Goal: Task Accomplishment & Management: Manage account settings

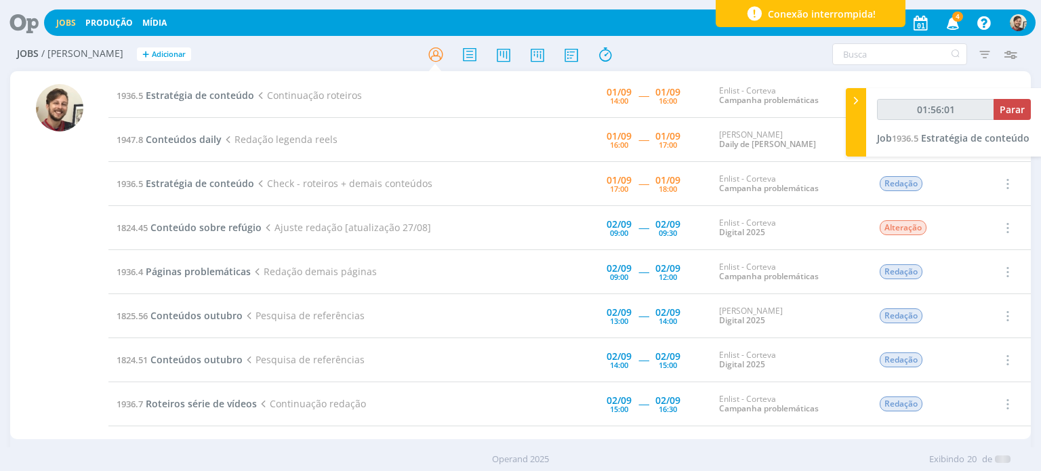
type input "01:56:02"
click at [1009, 113] on span "Parar" at bounding box center [1012, 109] width 25 height 13
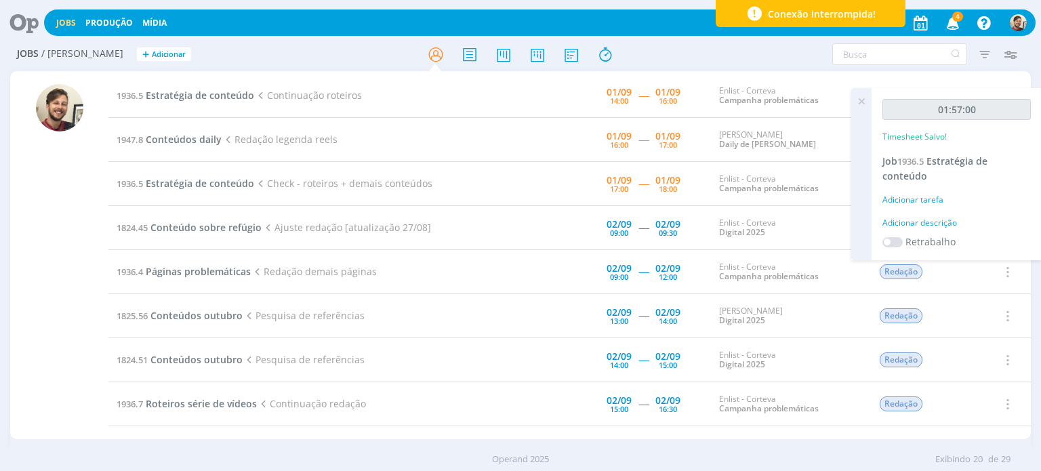
click at [923, 223] on div "Adicionar descrição" at bounding box center [957, 223] width 148 height 12
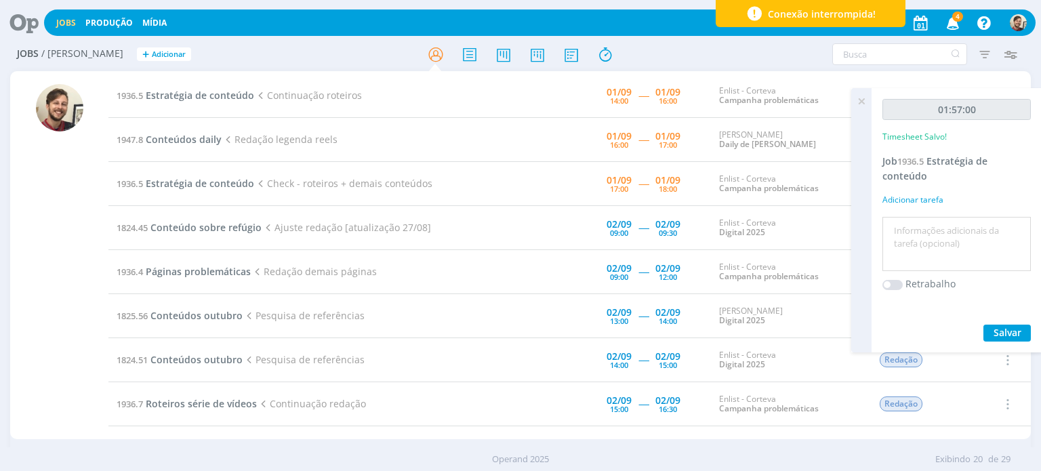
click at [930, 230] on textarea at bounding box center [957, 244] width 142 height 48
click at [955, 230] on textarea "redação roteir" at bounding box center [957, 244] width 142 height 48
type textarea "redação roteiro"
click at [1000, 331] on span "Salvar" at bounding box center [1008, 332] width 28 height 13
click at [862, 98] on icon at bounding box center [861, 101] width 24 height 26
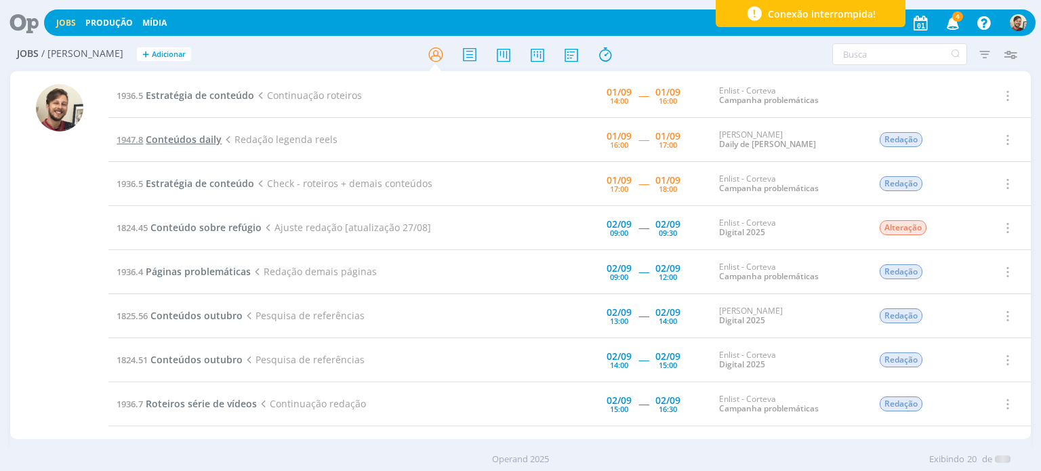
click at [201, 140] on span "Conteúdos daily" at bounding box center [184, 139] width 76 height 13
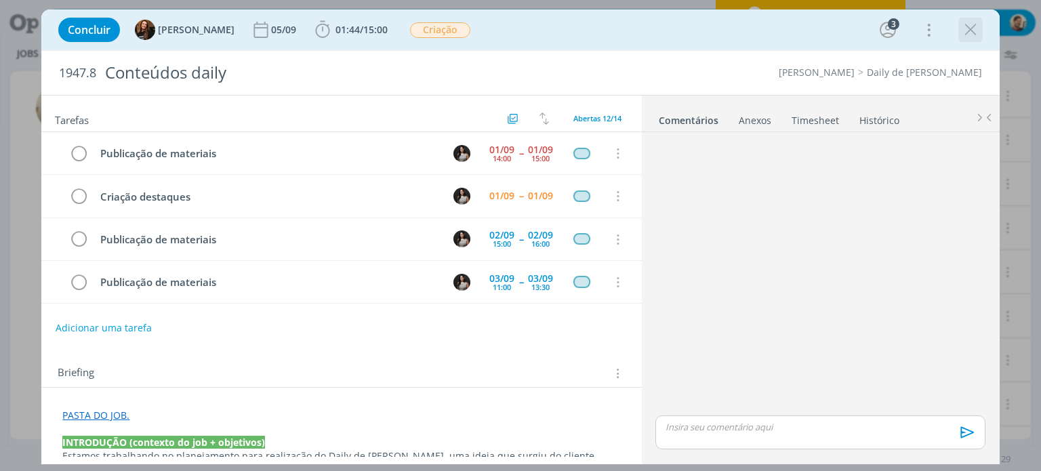
click at [965, 30] on icon "dialog" at bounding box center [970, 30] width 20 height 20
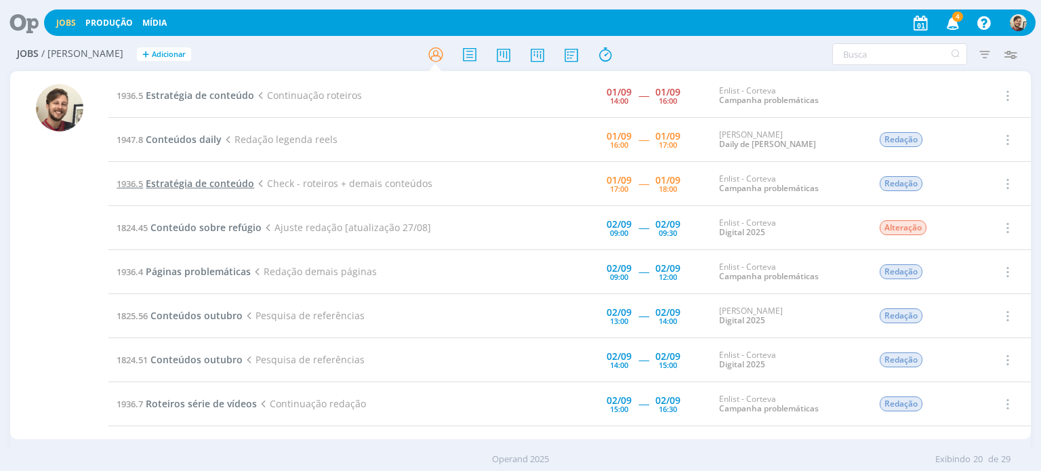
click at [187, 177] on span "Estratégia de conteúdo" at bounding box center [200, 183] width 108 height 13
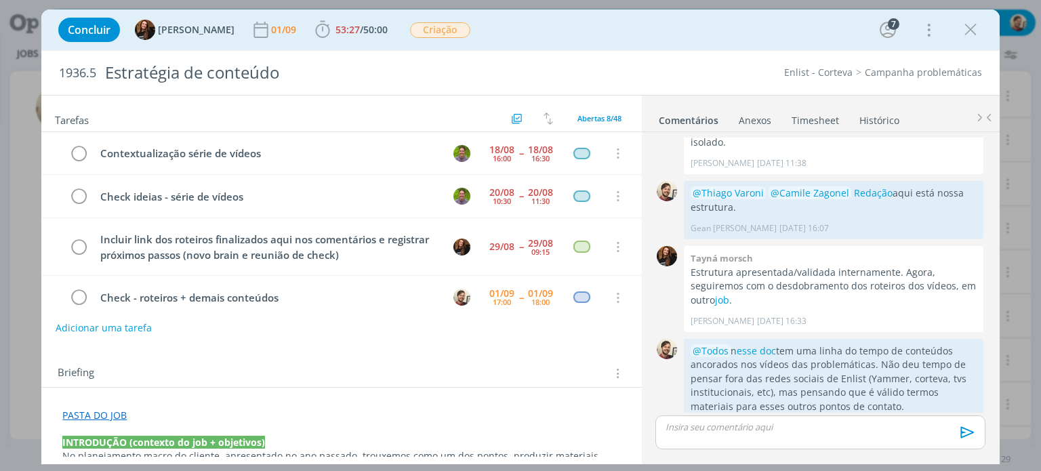
scroll to position [100, 0]
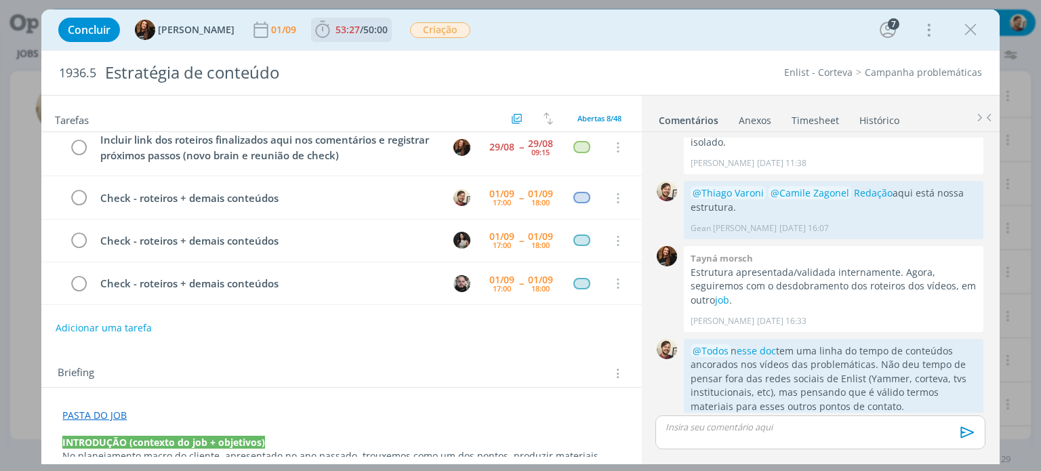
click at [363, 32] on span "50:00" at bounding box center [375, 29] width 24 height 13
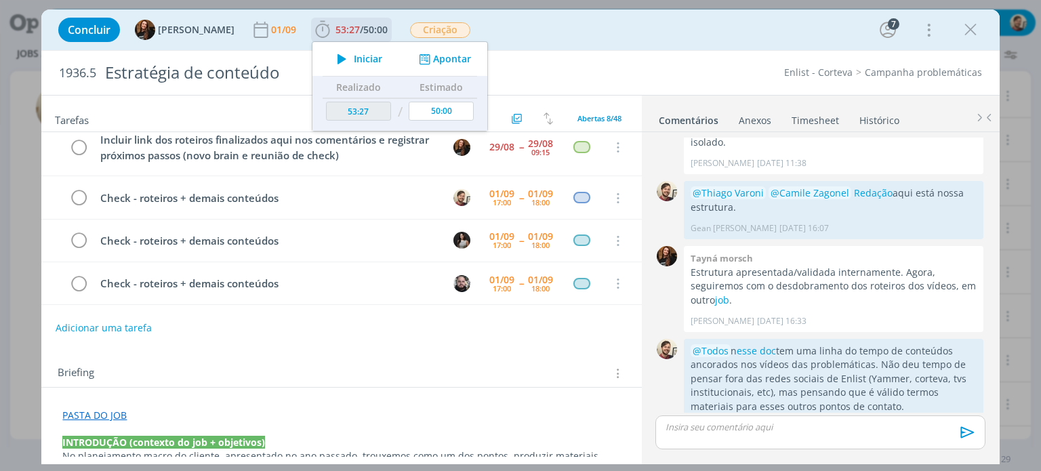
click at [358, 62] on span "Iniciar" at bounding box center [368, 58] width 28 height 9
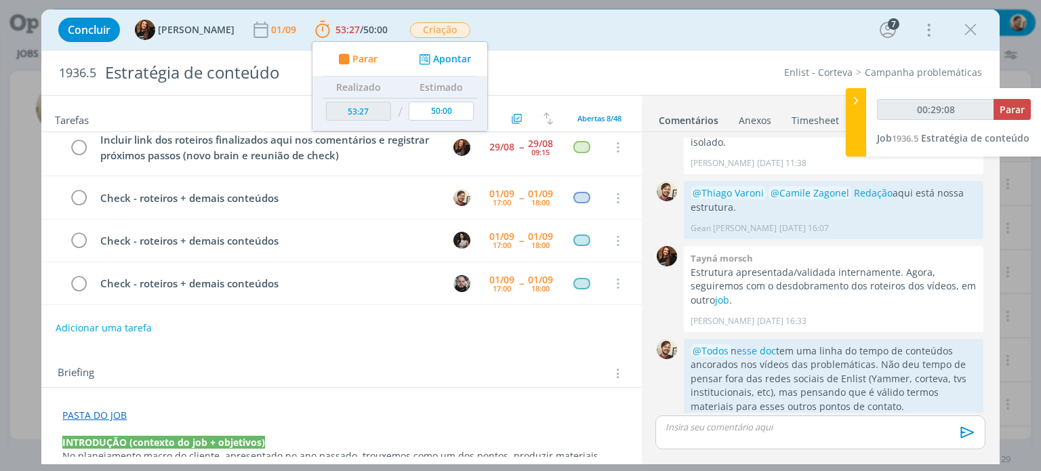
scroll to position [697, 0]
click at [1009, 110] on span "Parar" at bounding box center [1012, 109] width 25 height 13
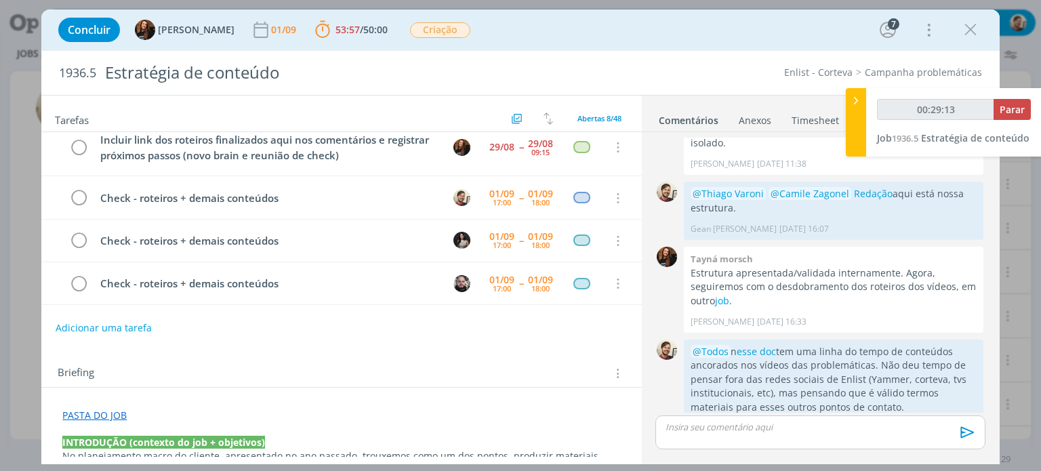
type input "00:30:00"
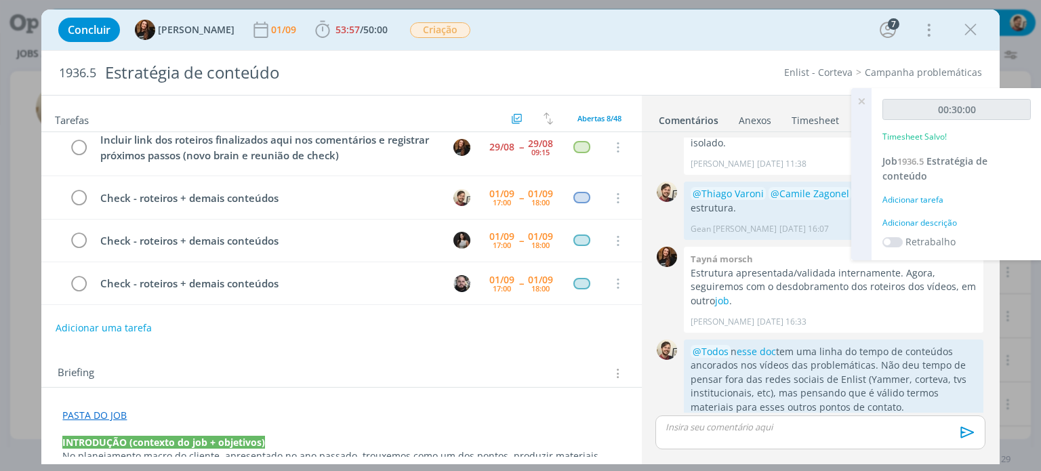
click at [921, 220] on div "Adicionar descrição" at bounding box center [957, 223] width 148 height 12
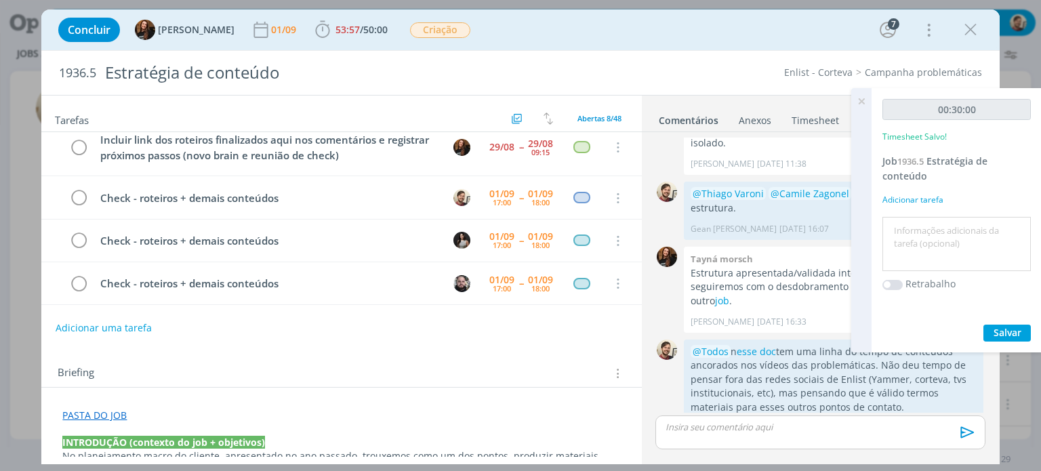
click at [921, 230] on textarea at bounding box center [957, 244] width 142 height 48
type textarea "roteiro"
click at [1009, 334] on span "Salvar" at bounding box center [1008, 332] width 28 height 13
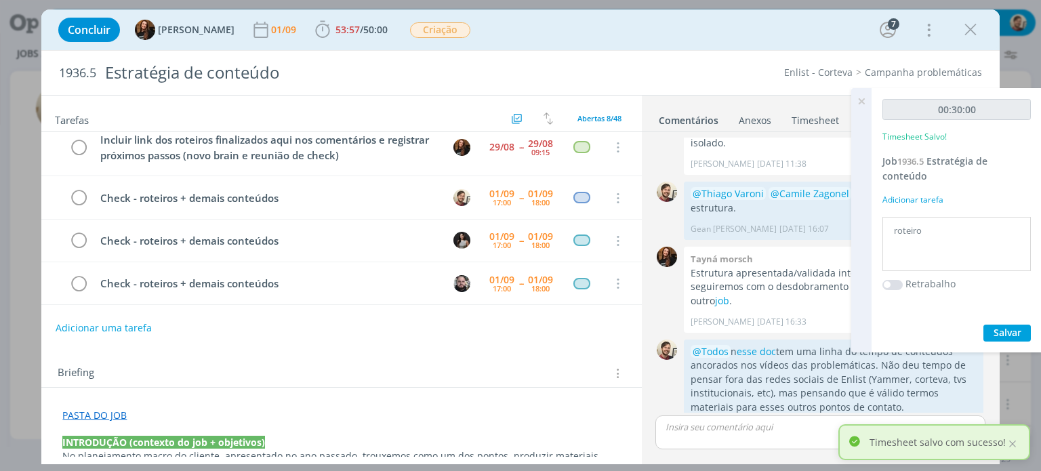
click at [859, 102] on icon at bounding box center [861, 101] width 24 height 26
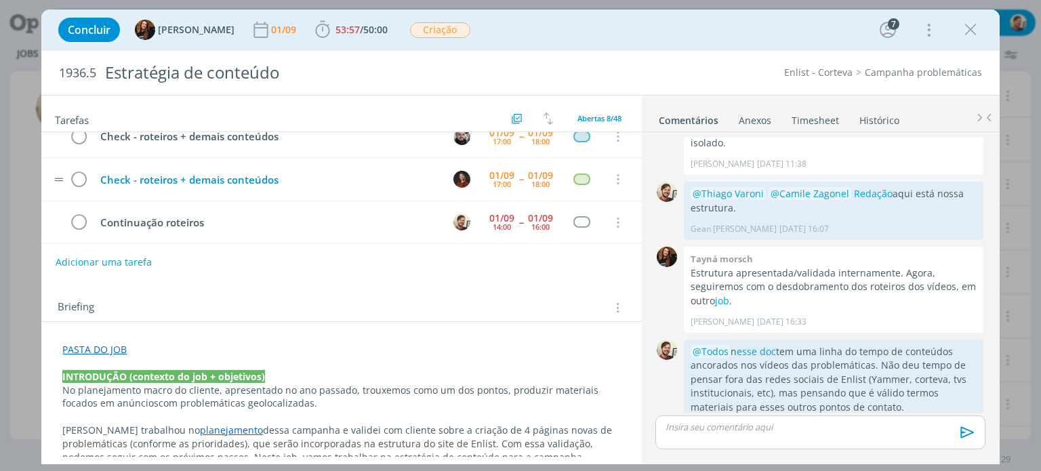
scroll to position [68, 0]
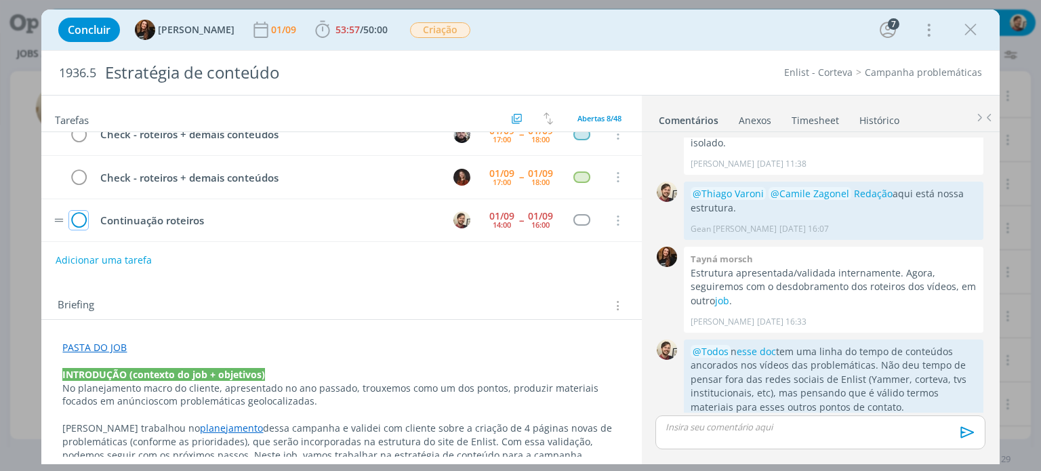
click at [83, 215] on icon "dialog" at bounding box center [78, 221] width 19 height 20
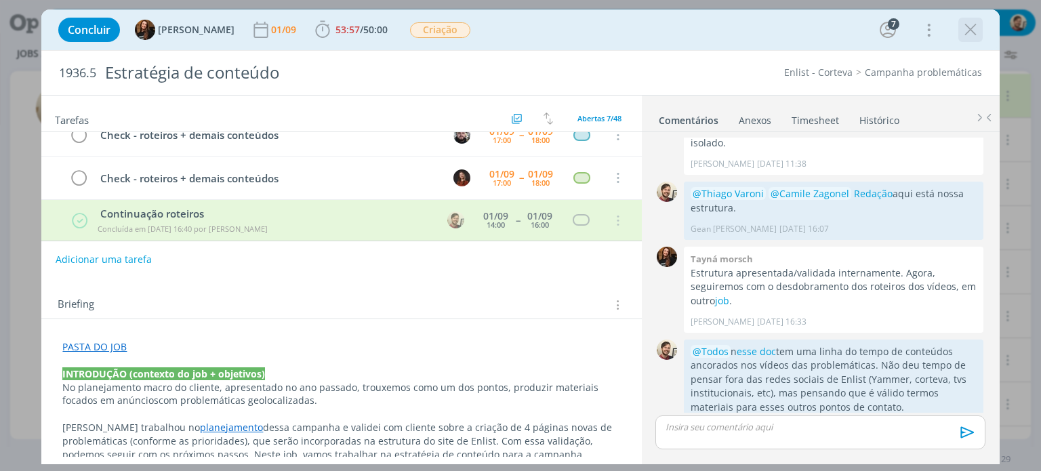
click at [967, 28] on icon "dialog" at bounding box center [970, 30] width 20 height 20
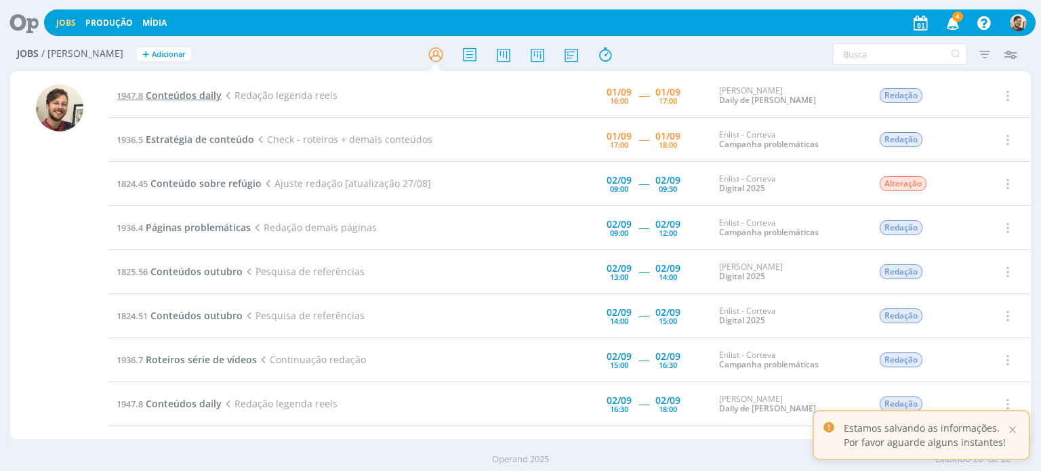
click at [203, 96] on span "Conteúdos daily" at bounding box center [184, 95] width 76 height 13
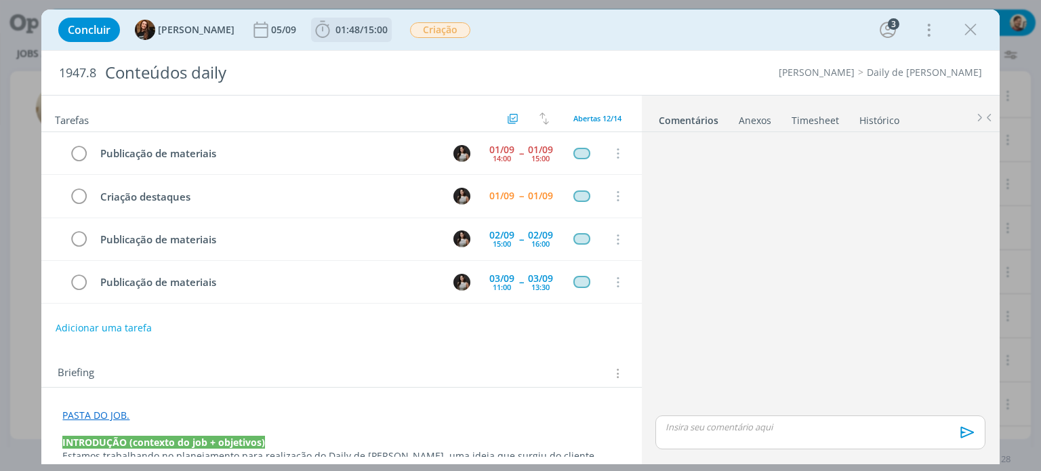
click at [363, 25] on span "15:00" at bounding box center [375, 29] width 24 height 13
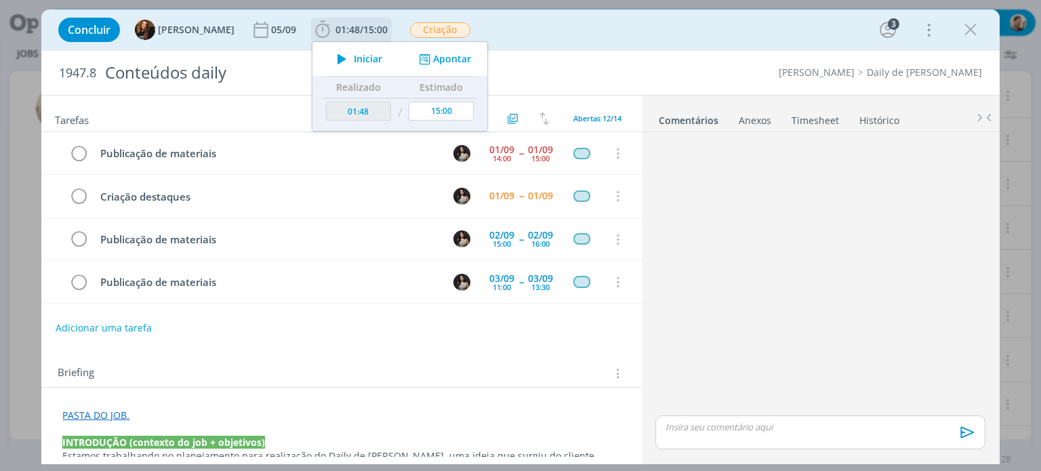
scroll to position [169, 0]
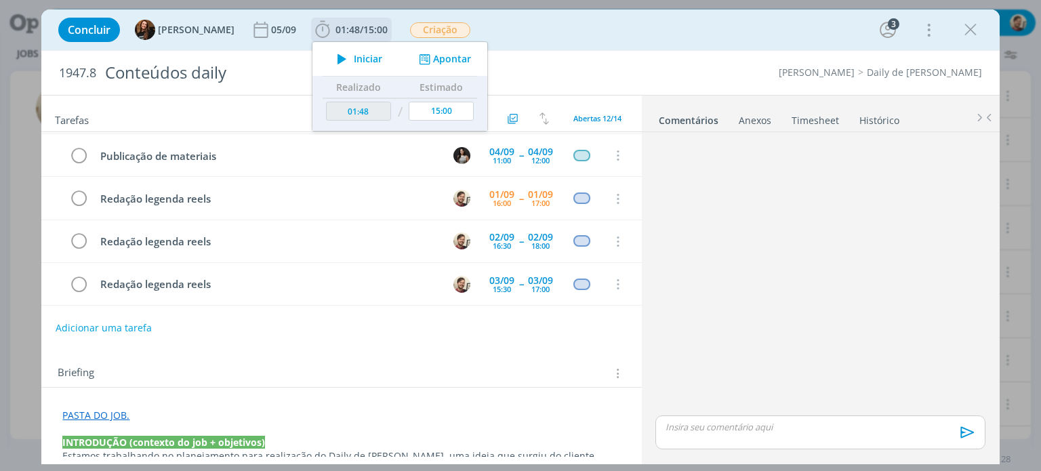
click at [363, 59] on span "Iniciar" at bounding box center [368, 58] width 28 height 9
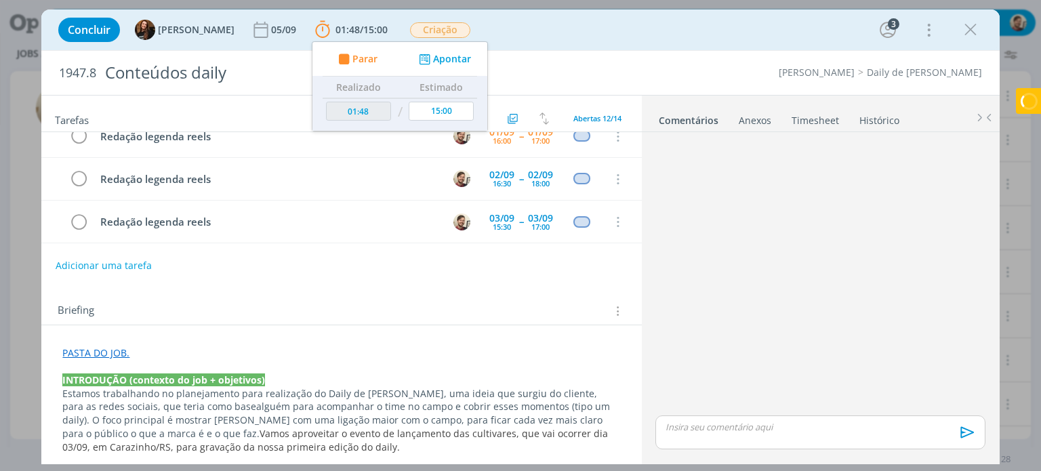
scroll to position [68, 0]
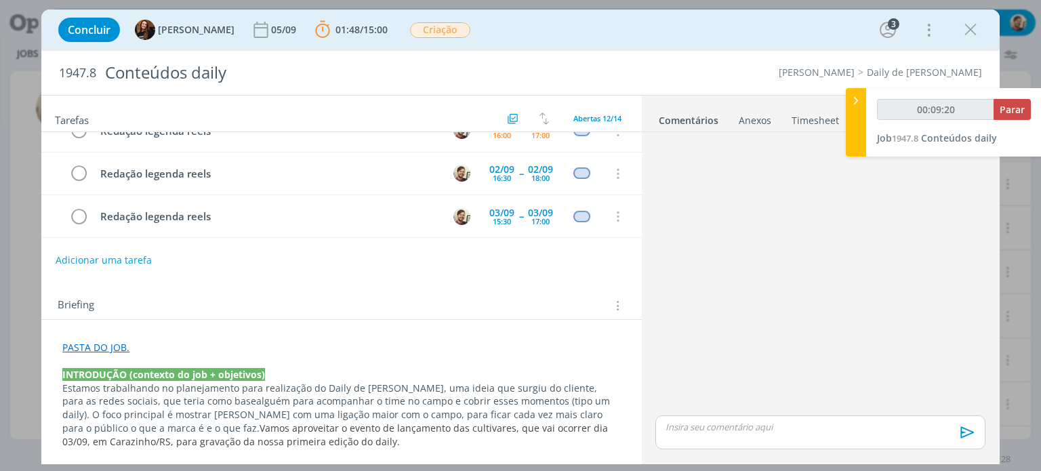
click at [106, 348] on link "PASTA DO JOB." at bounding box center [95, 347] width 67 height 13
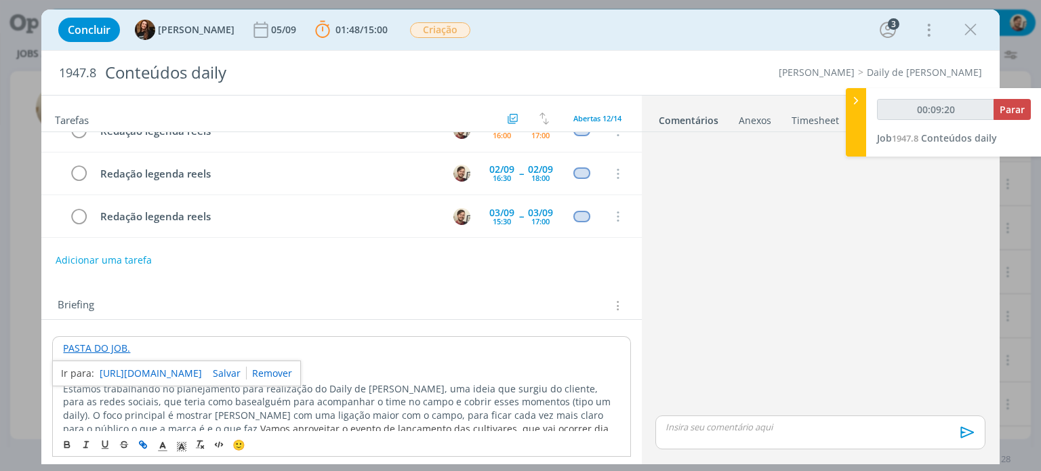
click at [126, 368] on link "[URL][DOMAIN_NAME]" at bounding box center [151, 374] width 102 height 18
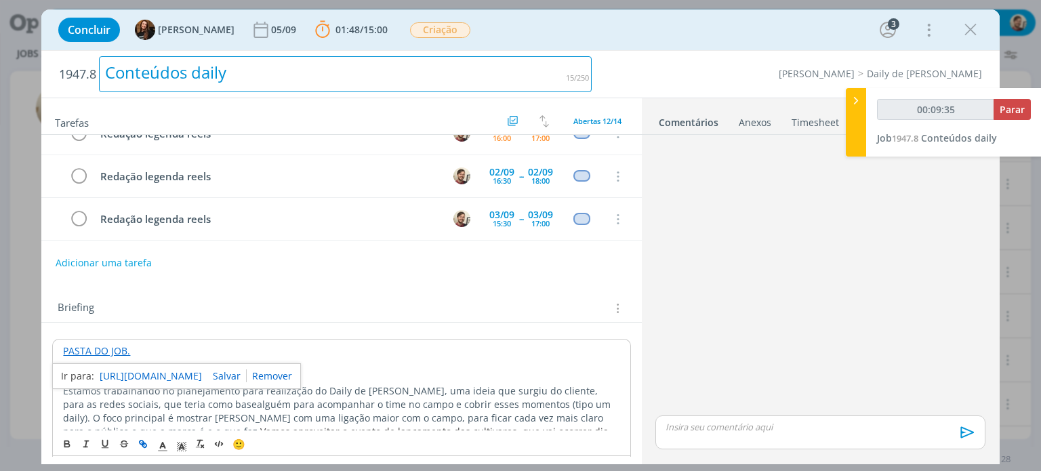
click at [266, 70] on div "Conteúdos daily" at bounding box center [345, 74] width 493 height 36
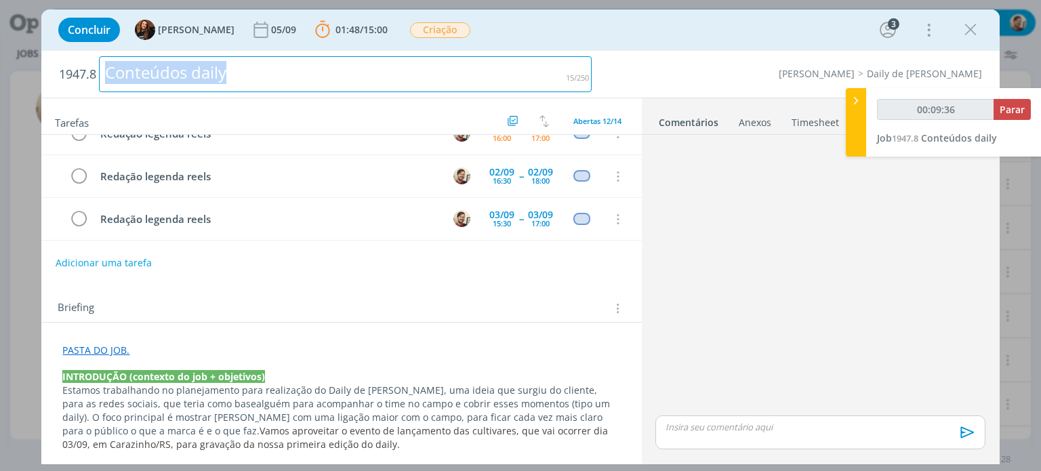
drag, startPoint x: 284, startPoint y: 75, endPoint x: 108, endPoint y: 73, distance: 175.6
click at [108, 73] on div "Conteúdos daily" at bounding box center [345, 74] width 493 height 36
copy div "Conteúdos daily"
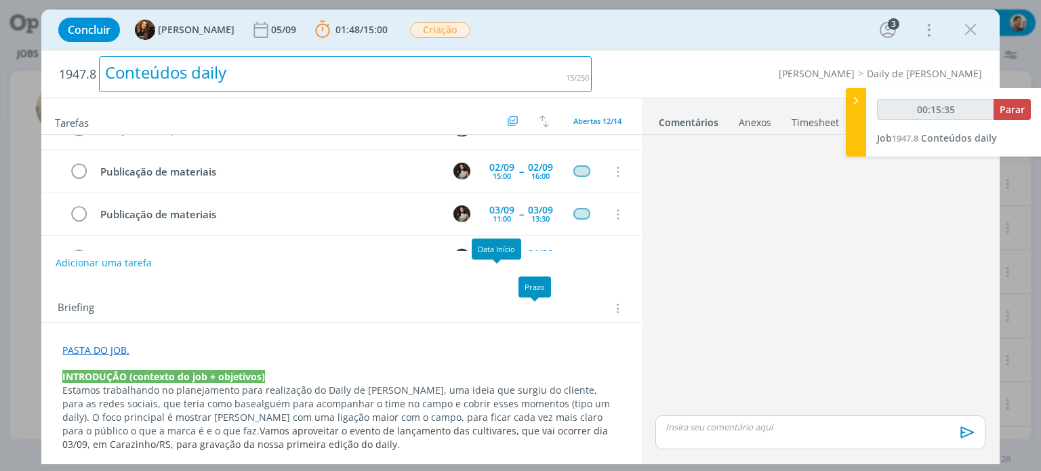
scroll to position [0, 0]
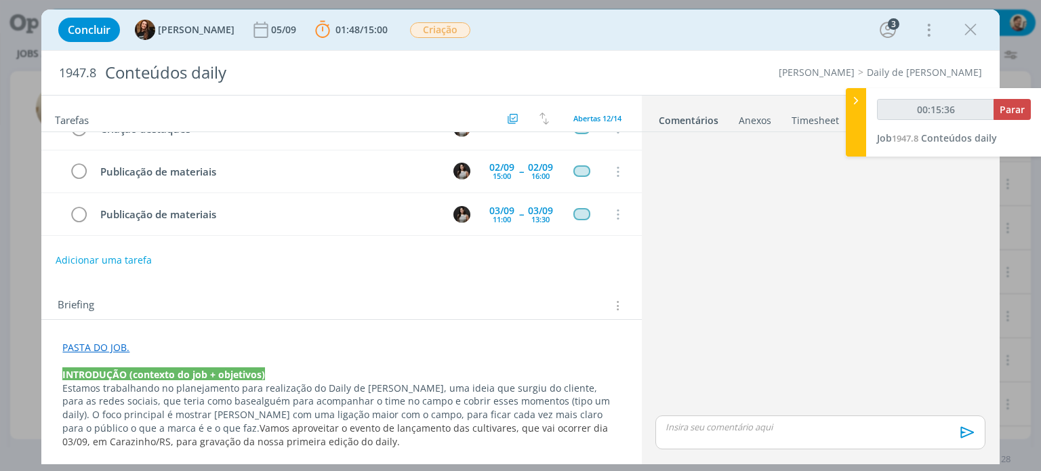
click at [713, 429] on p "dialog" at bounding box center [820, 427] width 308 height 12
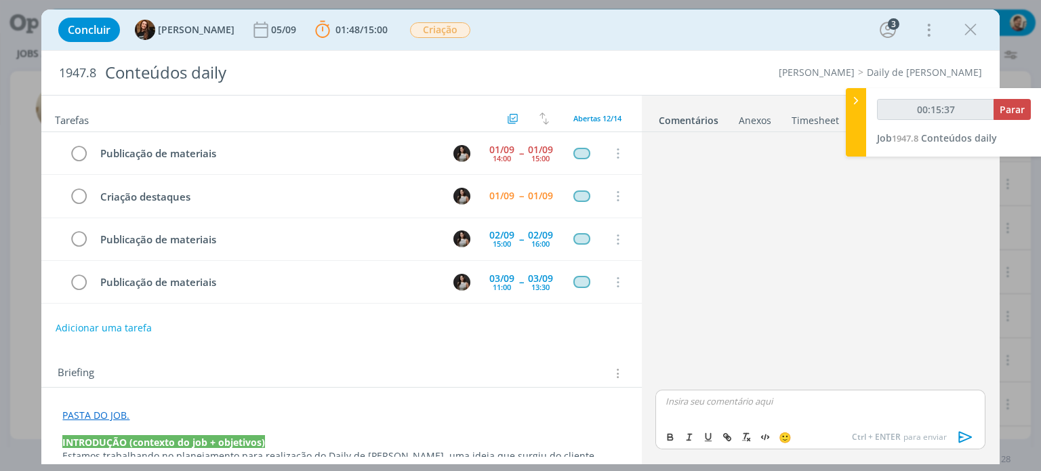
click at [685, 407] on p "dialog" at bounding box center [820, 401] width 308 height 12
type input "00:15:38"
click at [964, 432] on icon "dialog" at bounding box center [966, 437] width 20 height 20
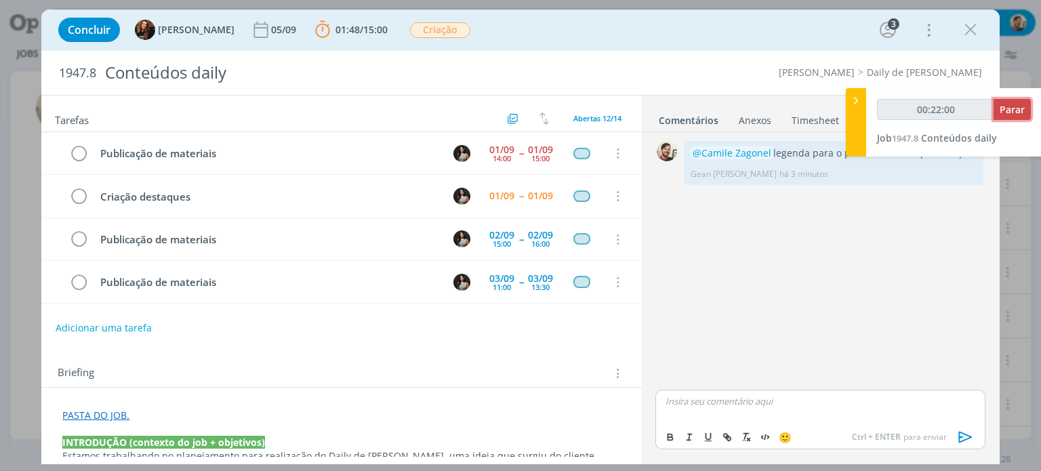
type input "00:22:01"
click at [1009, 113] on span "Parar" at bounding box center [1012, 109] width 25 height 13
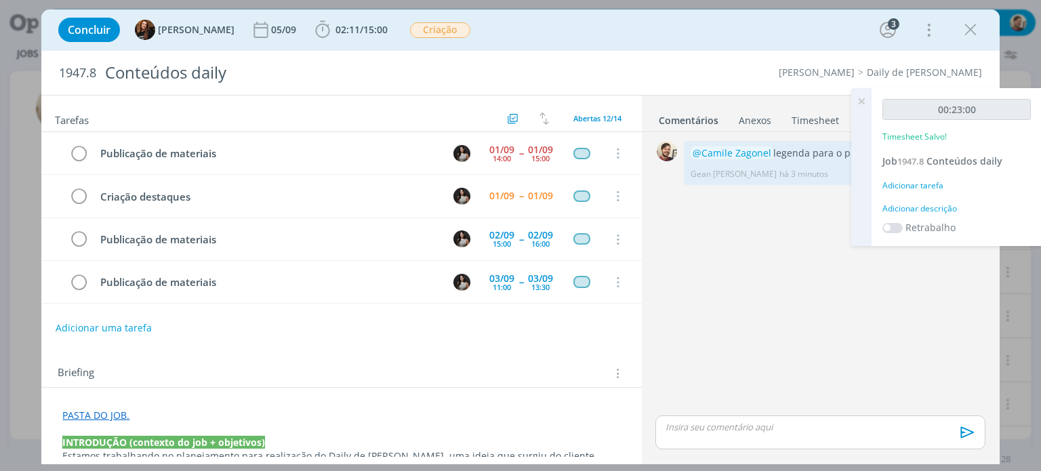
click at [925, 206] on div "Adicionar descrição" at bounding box center [957, 209] width 148 height 12
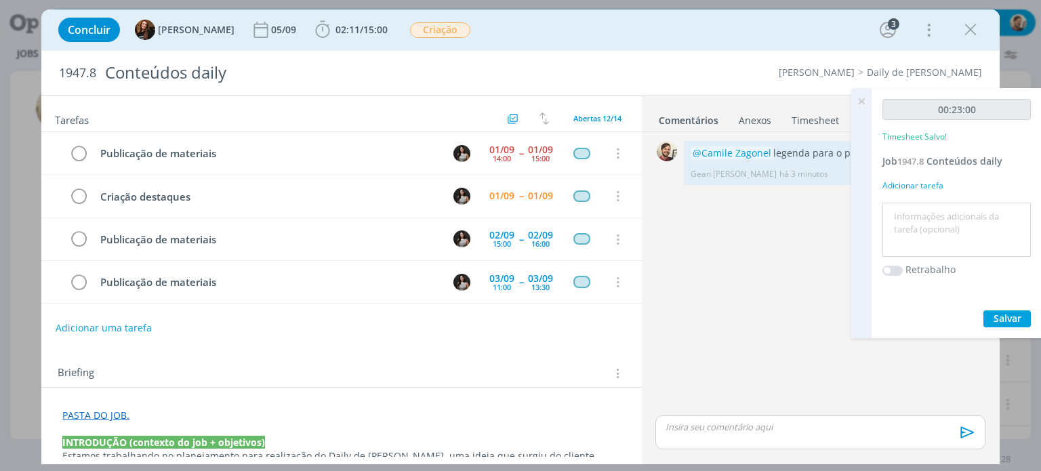
click at [929, 216] on textarea at bounding box center [957, 230] width 142 height 48
type textarea "redação"
click at [1010, 323] on span "Salvar" at bounding box center [1008, 318] width 28 height 13
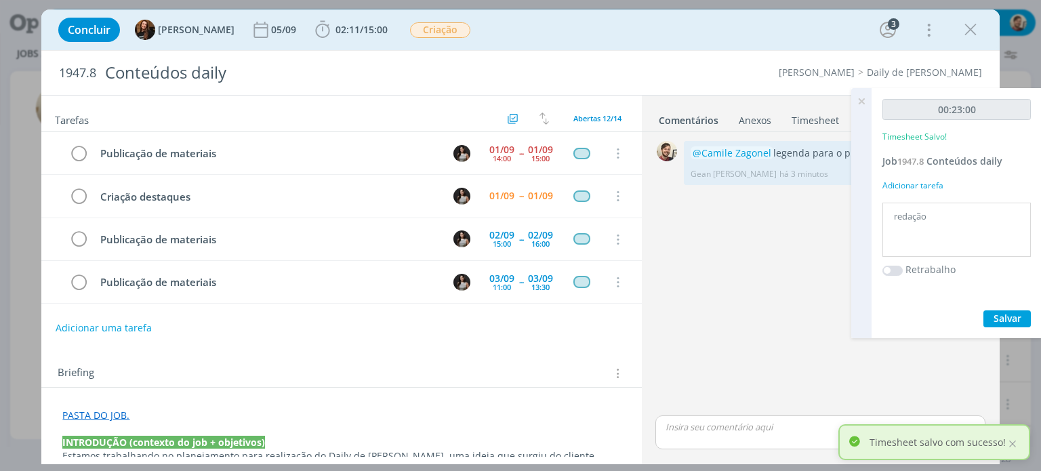
click at [857, 100] on icon at bounding box center [861, 101] width 24 height 26
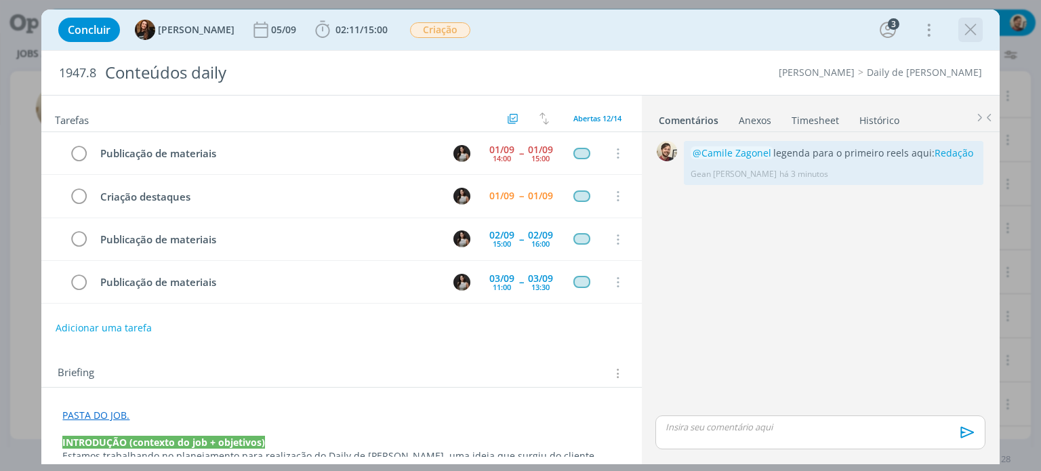
click at [968, 37] on icon "dialog" at bounding box center [970, 30] width 20 height 20
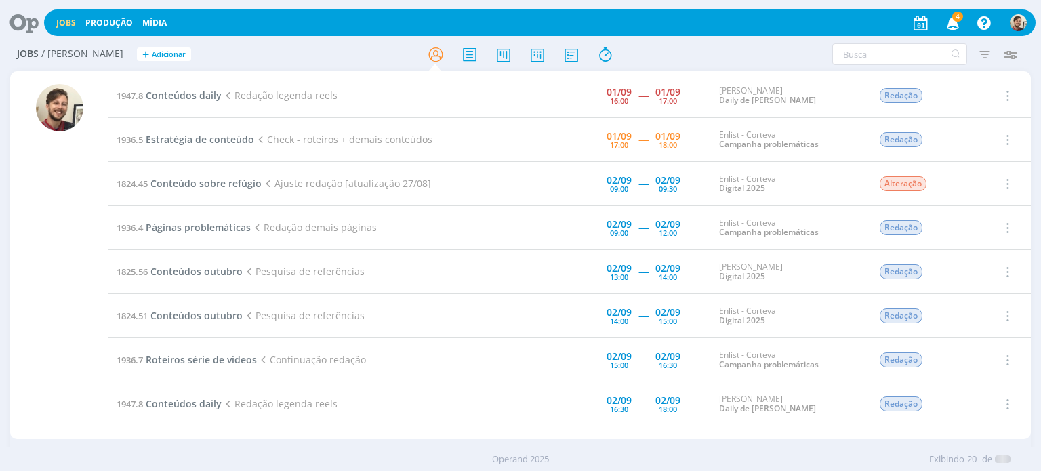
click at [203, 94] on span "Conteúdos daily" at bounding box center [184, 95] width 76 height 13
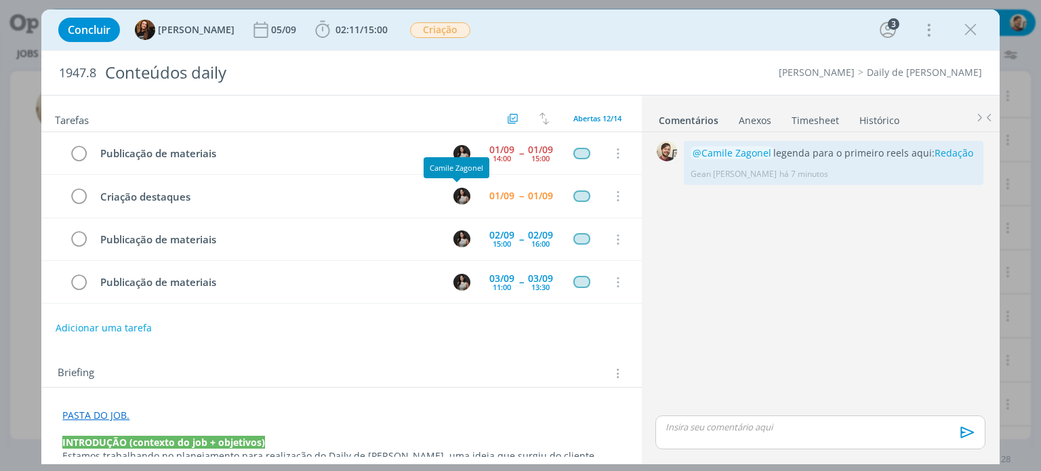
scroll to position [169, 0]
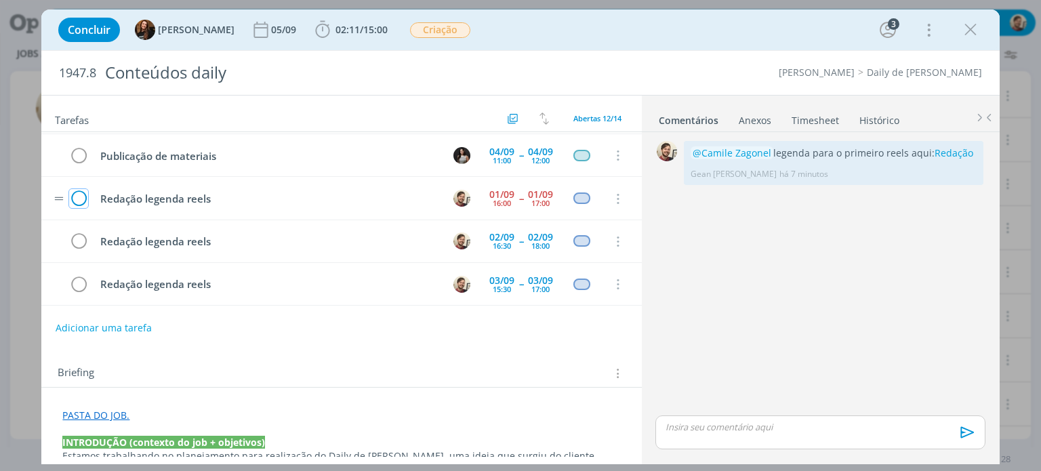
click at [81, 190] on icon "dialog" at bounding box center [78, 199] width 19 height 20
click at [975, 31] on icon "dialog" at bounding box center [970, 30] width 20 height 20
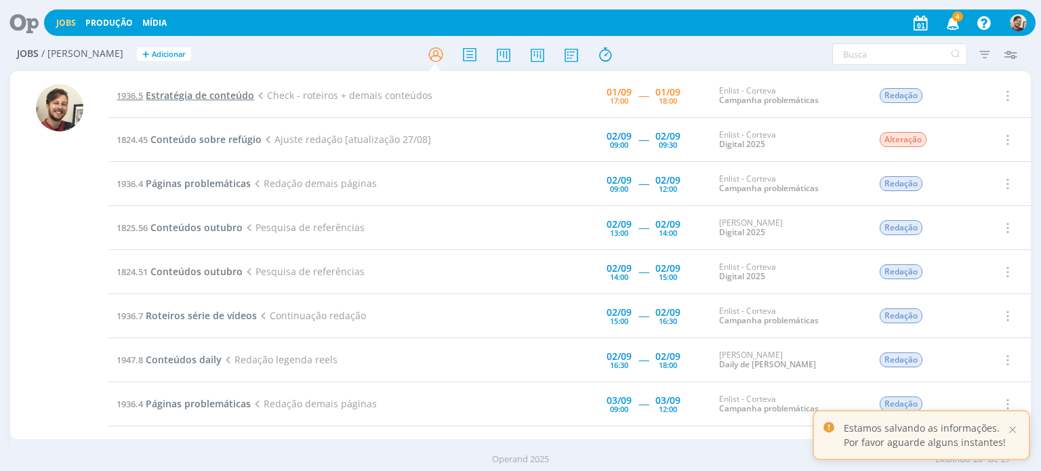
click at [194, 92] on span "Estratégia de conteúdo" at bounding box center [200, 95] width 108 height 13
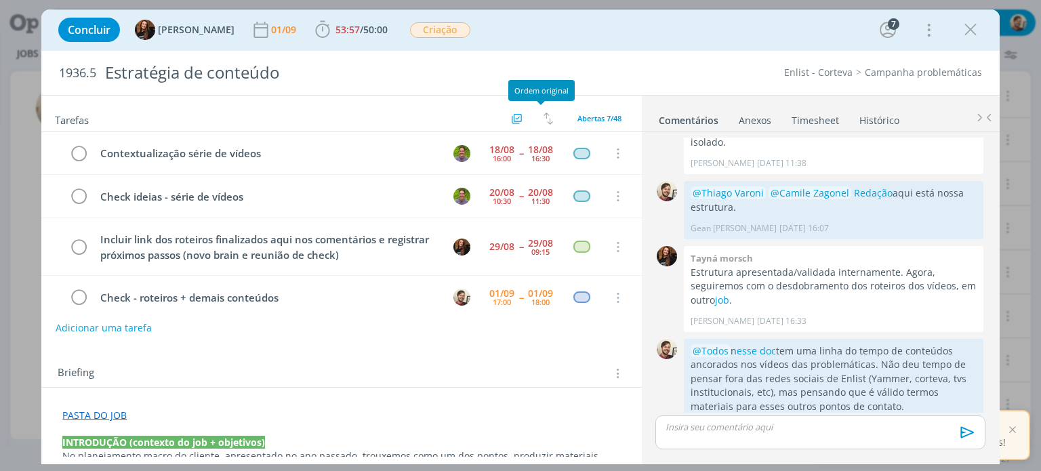
scroll to position [100, 0]
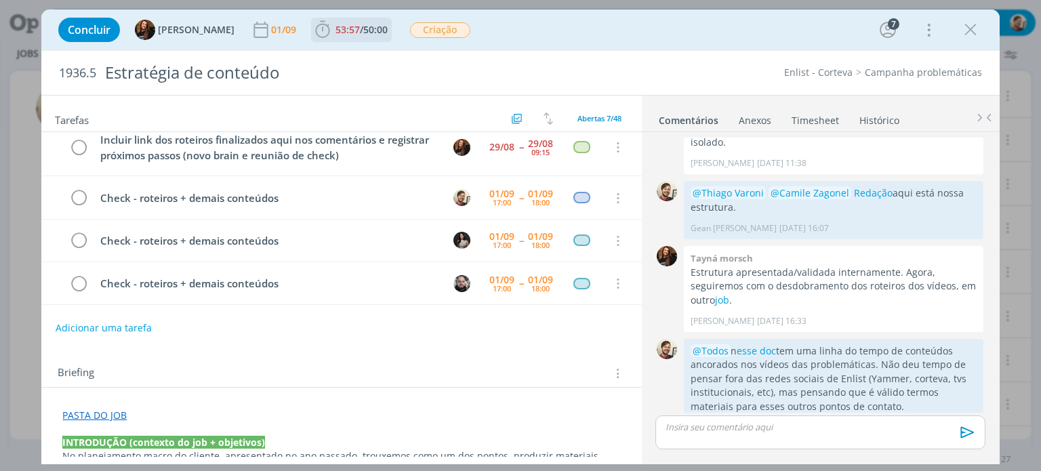
click at [354, 37] on span "53:57 / 50:00" at bounding box center [351, 30] width 78 height 20
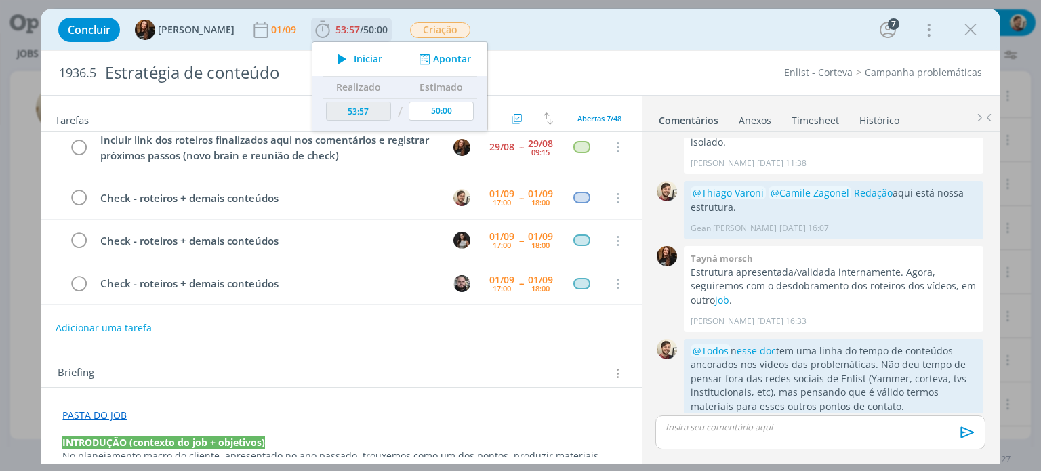
click at [362, 60] on span "Iniciar" at bounding box center [368, 58] width 28 height 9
click at [715, 64] on div "1936.5 Estratégia de conteúdo Enlist - Corteva Campanha problemáticas" at bounding box center [520, 73] width 958 height 44
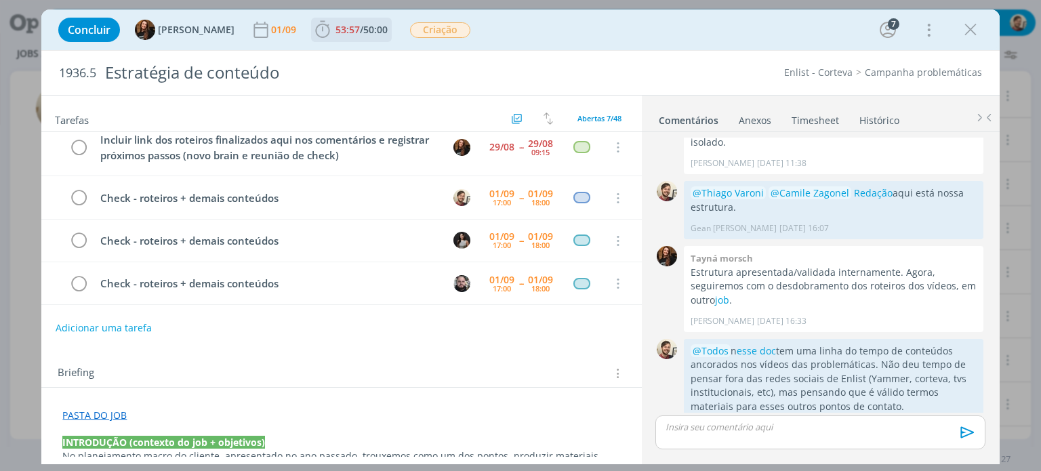
click at [338, 30] on span "53:57" at bounding box center [348, 29] width 24 height 13
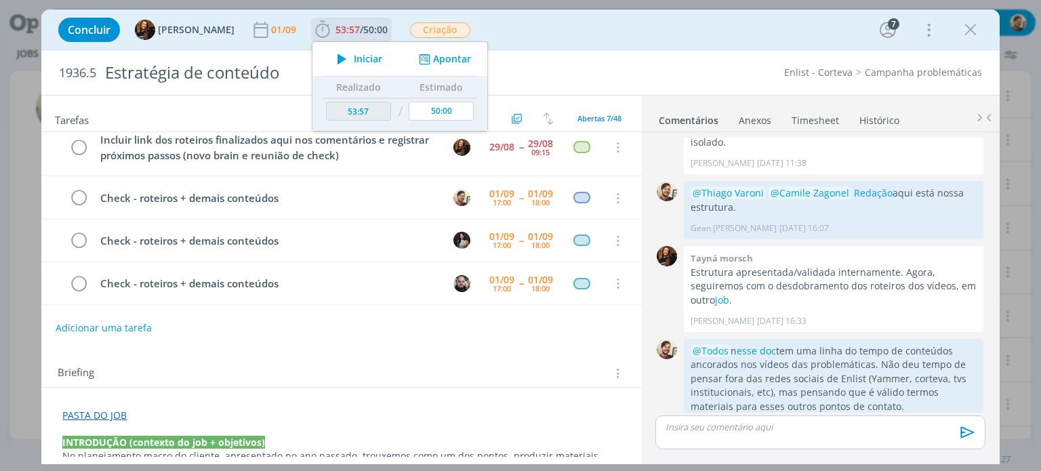
click at [355, 64] on span "Iniciar" at bounding box center [368, 58] width 28 height 9
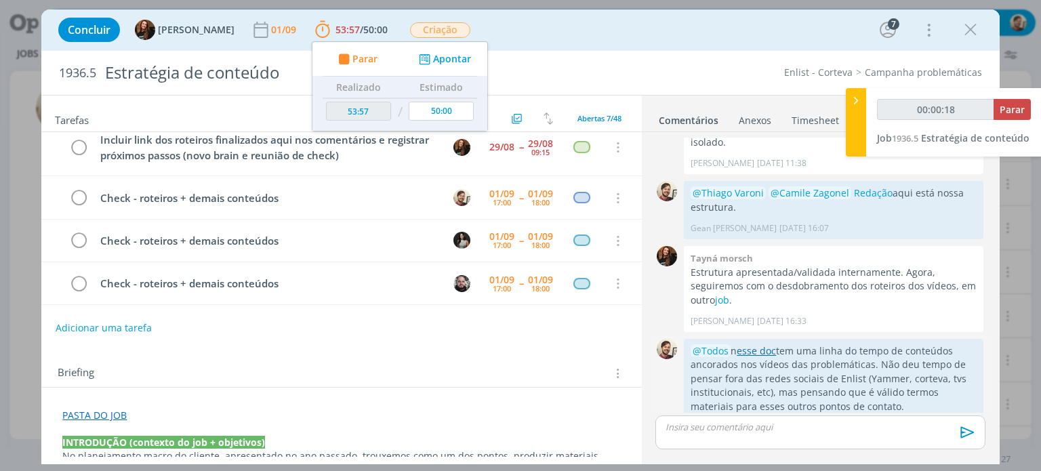
scroll to position [697, 0]
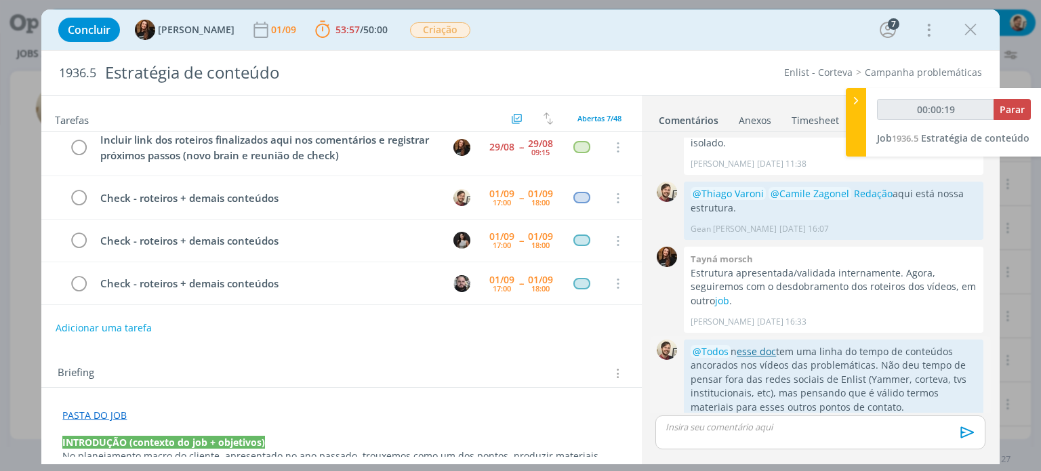
click at [756, 345] on link "esse doc" at bounding box center [756, 351] width 39 height 13
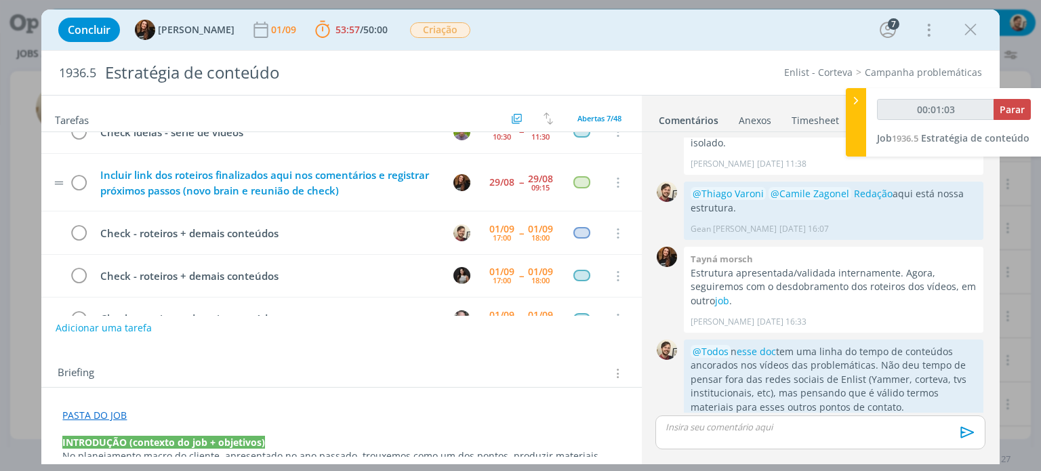
scroll to position [0, 0]
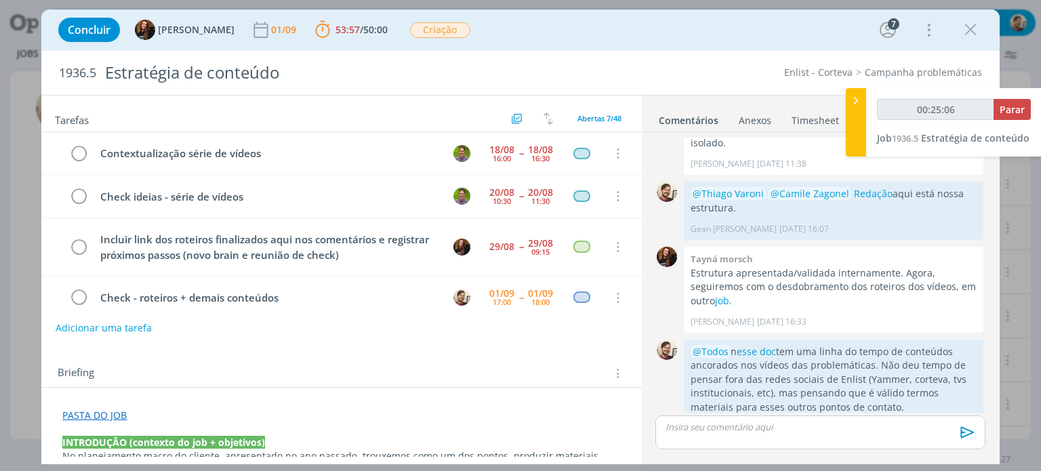
type input "00:26:06"
